Goal: Task Accomplishment & Management: Use online tool/utility

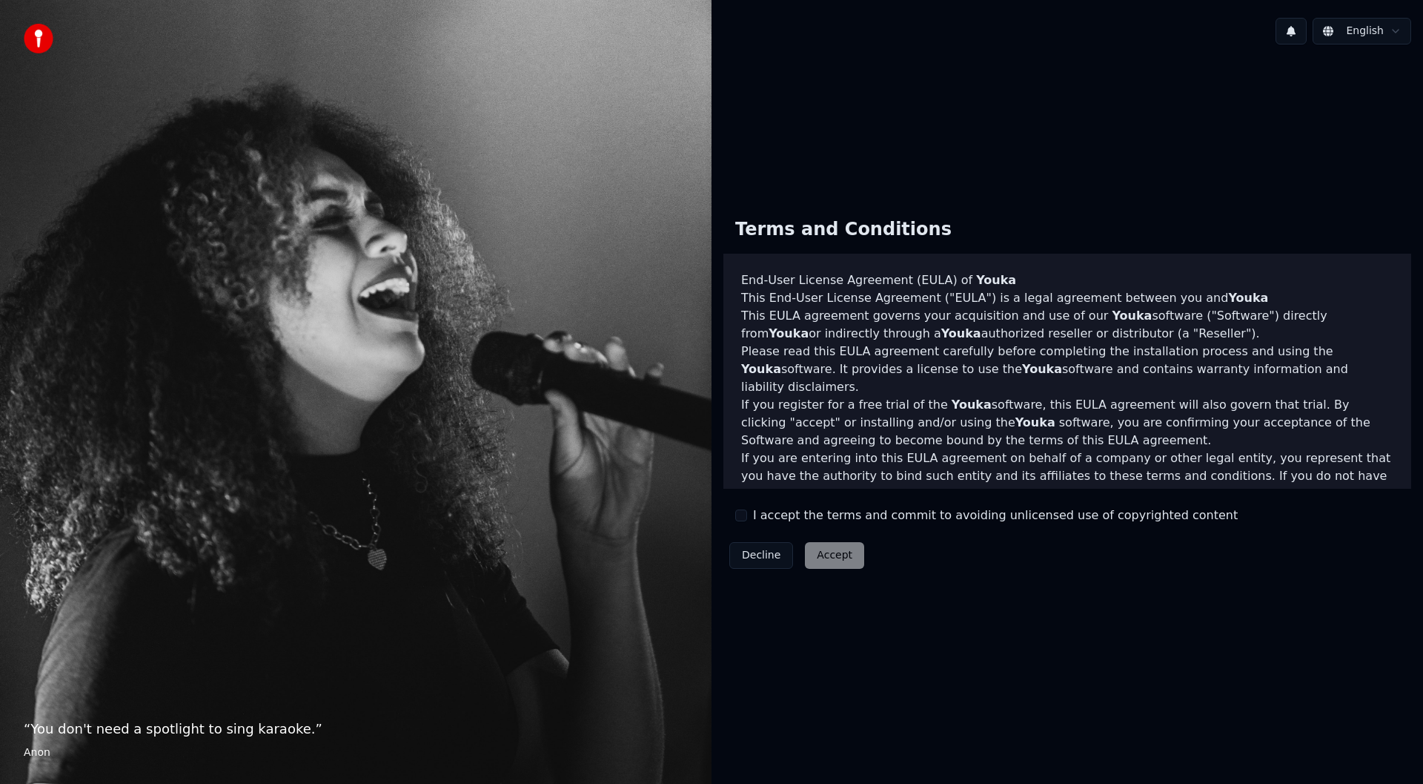
click at [742, 513] on button "I accept the terms and commit to avoiding unlicensed use of copyrighted content" at bounding box center [741, 515] width 12 height 12
click at [817, 557] on button "Accept" at bounding box center [834, 555] width 59 height 27
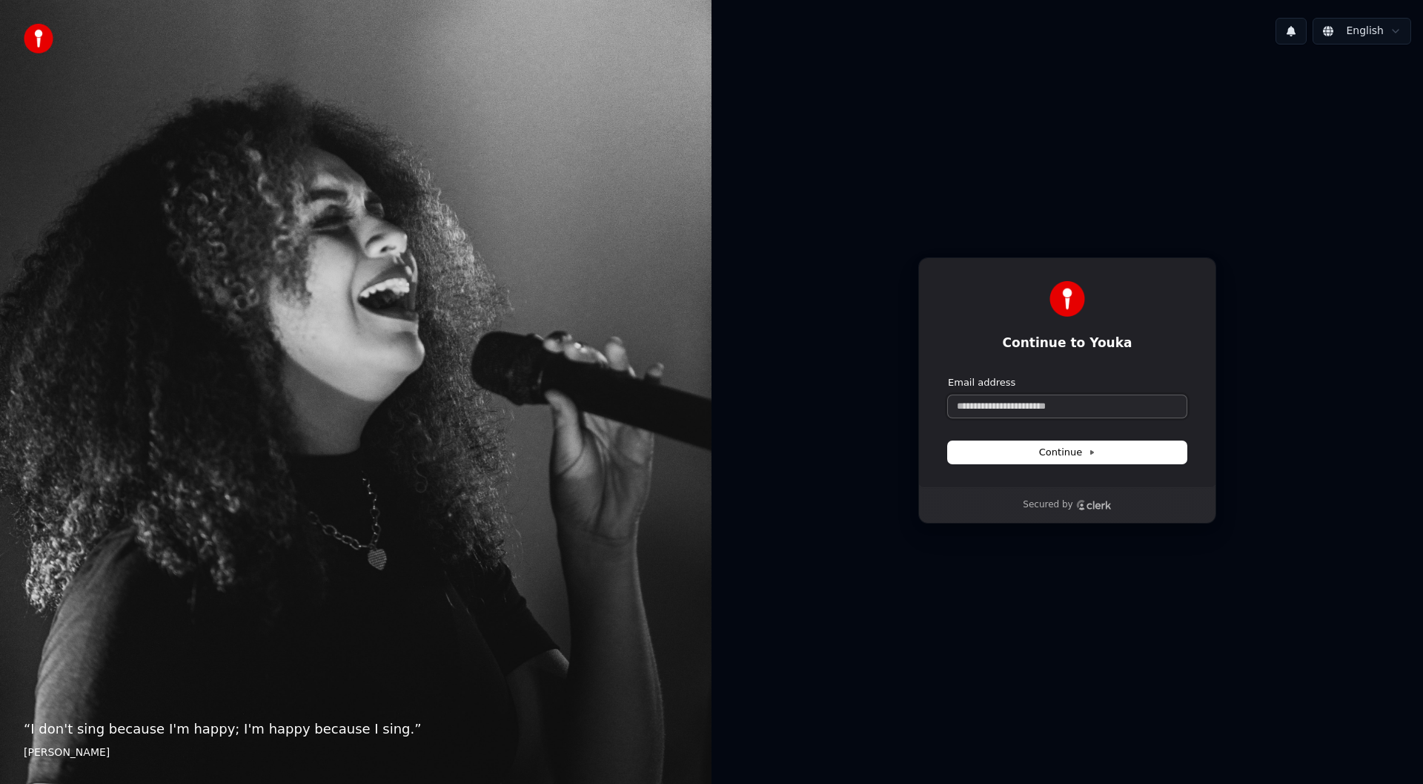
click at [1001, 407] on input "Email address" at bounding box center [1067, 406] width 239 height 22
click at [1021, 446] on button "Continue" at bounding box center [1067, 452] width 239 height 22
type input "**********"
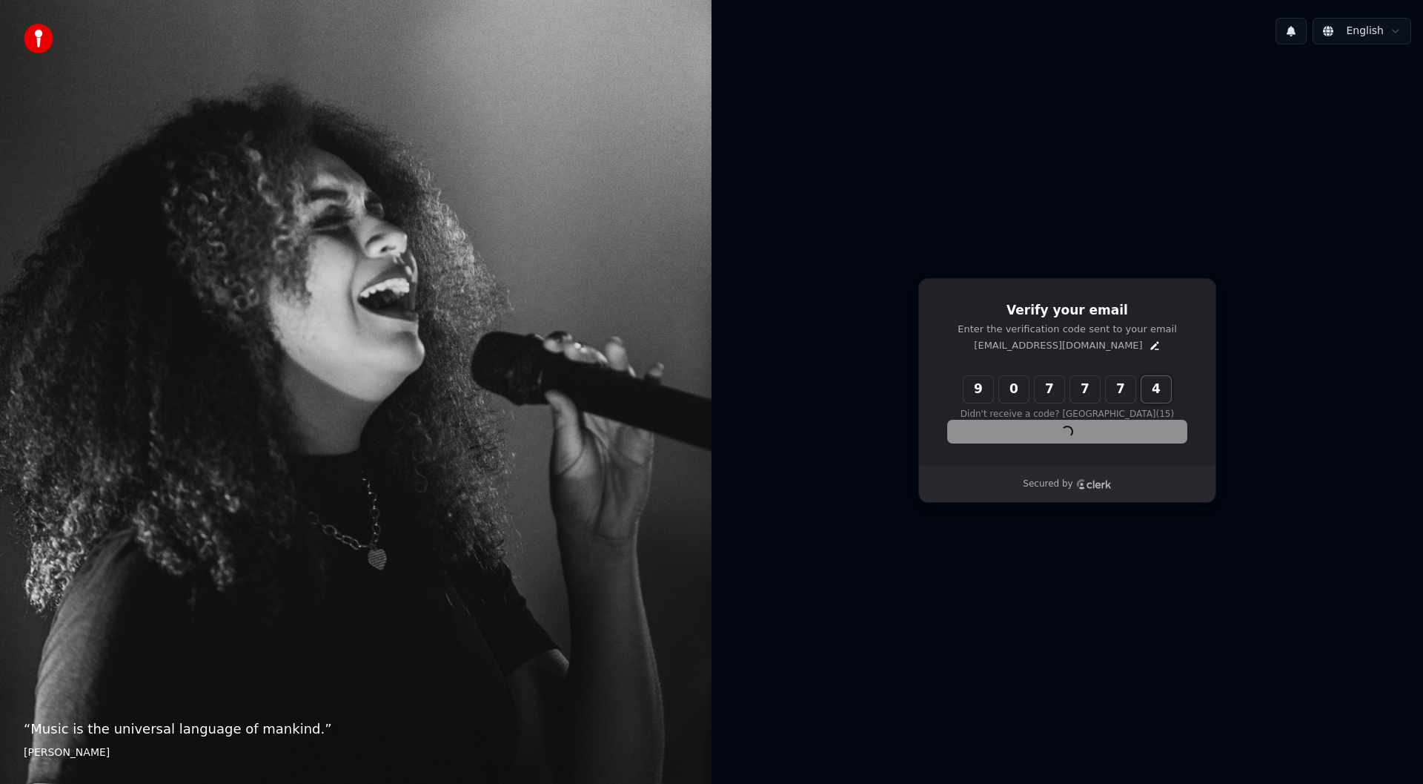
type input "******"
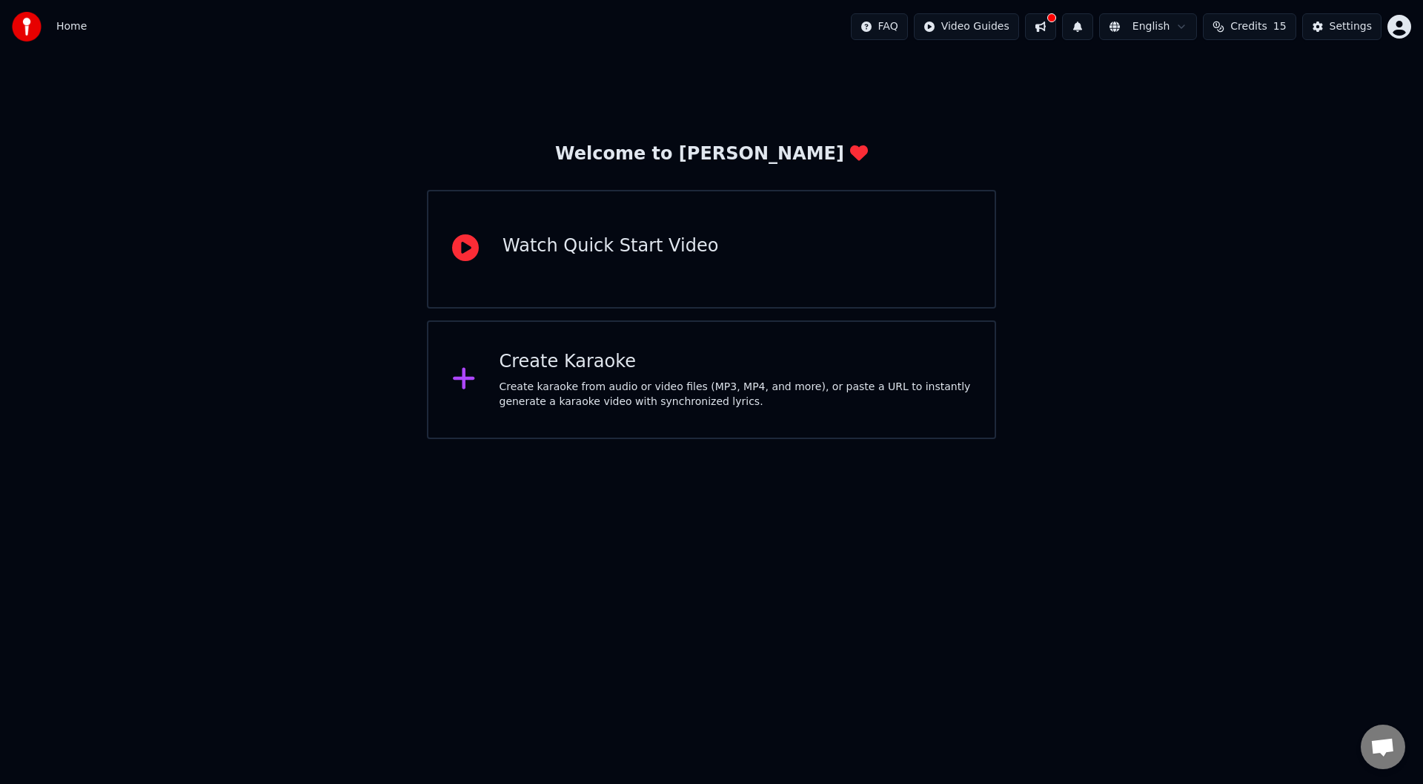
click at [640, 264] on div "Watch Quick Start Video" at bounding box center [711, 249] width 569 height 119
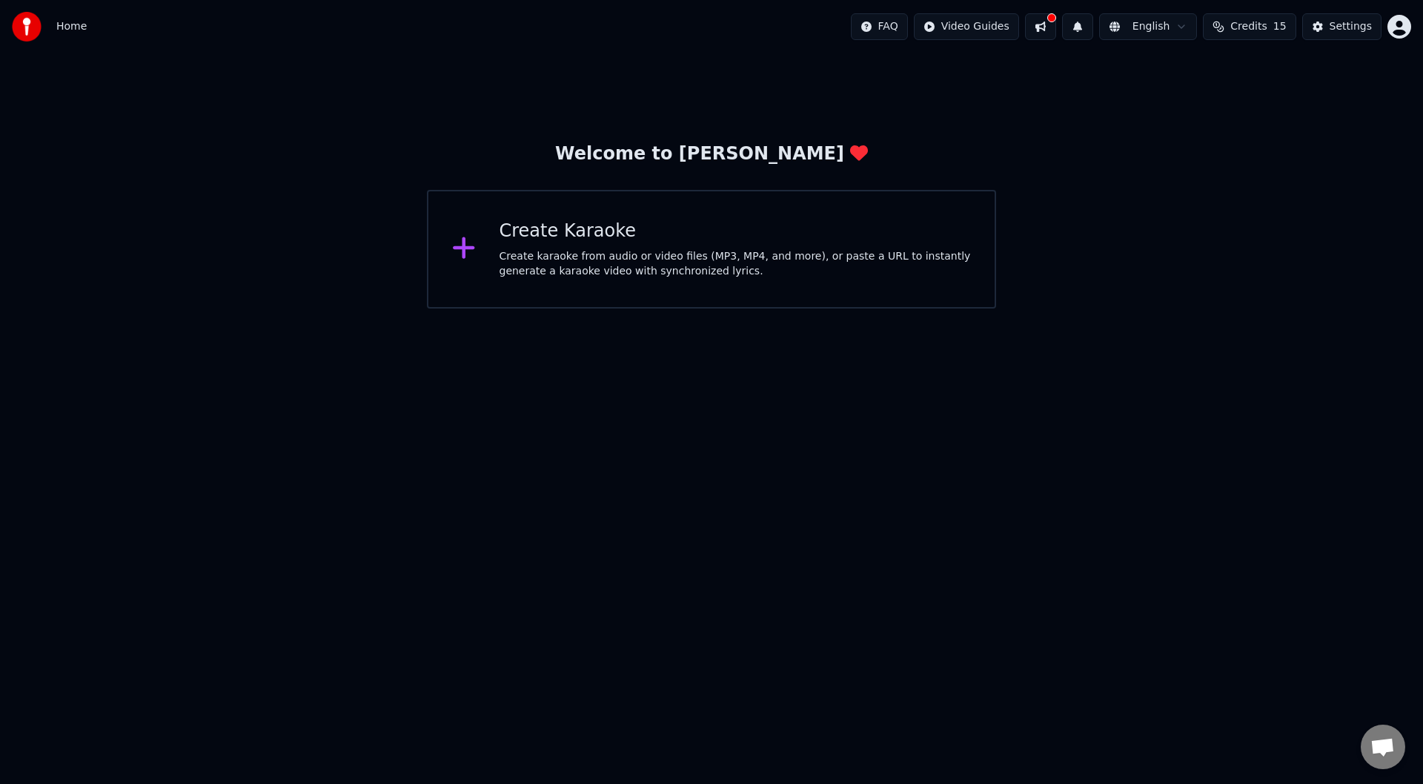
click at [747, 264] on div "Create karaoke from audio or video files (MP3, MP4, and more), or paste a URL t…" at bounding box center [736, 264] width 472 height 30
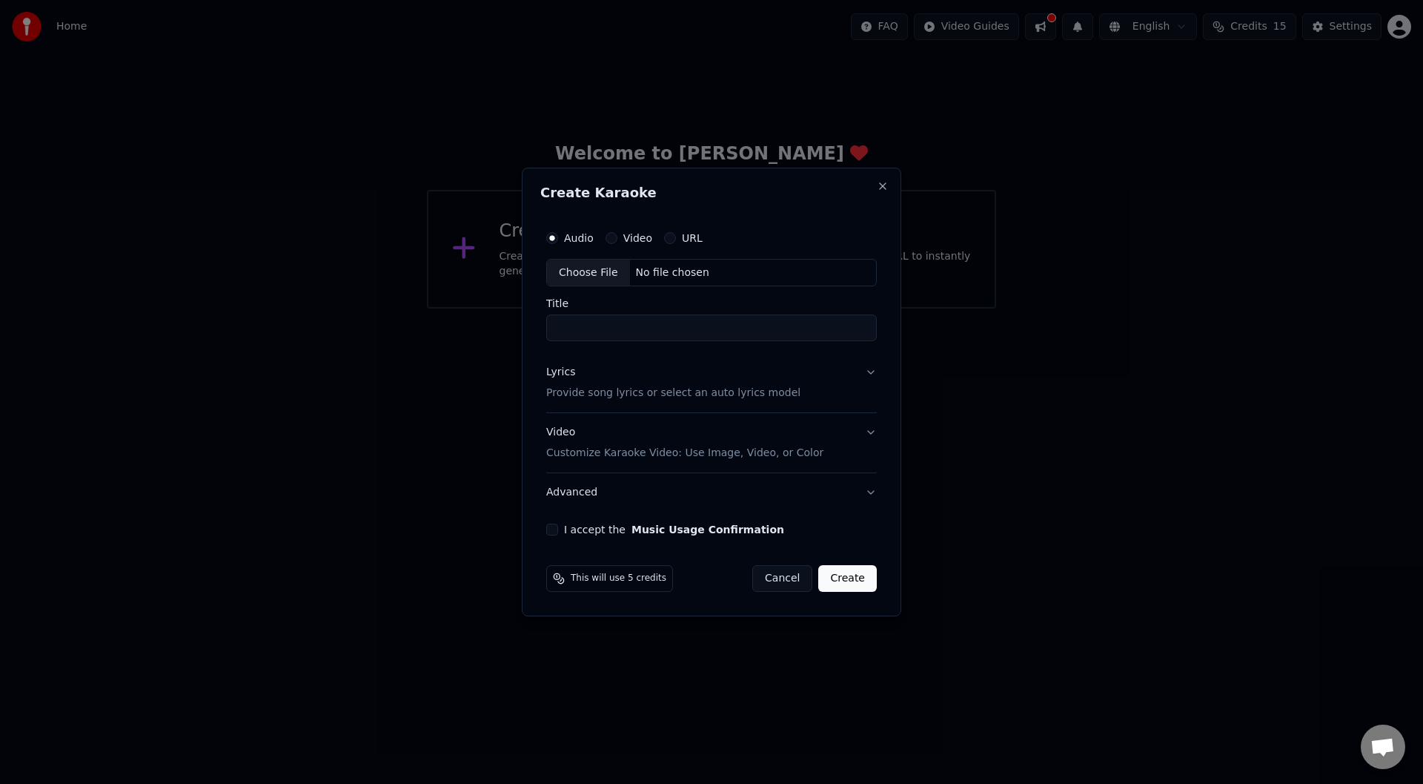
click at [660, 330] on input "Title" at bounding box center [711, 328] width 331 height 27
click at [640, 264] on div "Choose File No file chosen" at bounding box center [711, 273] width 331 height 28
click at [880, 189] on button "Close" at bounding box center [883, 186] width 12 height 12
